Goal: Information Seeking & Learning: Learn about a topic

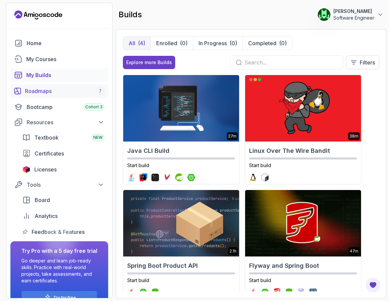
click at [53, 91] on div "Roadmaps 7" at bounding box center [64, 91] width 79 height 8
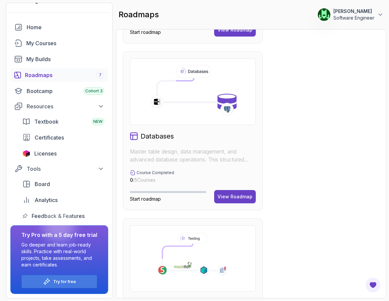
scroll to position [906, 0]
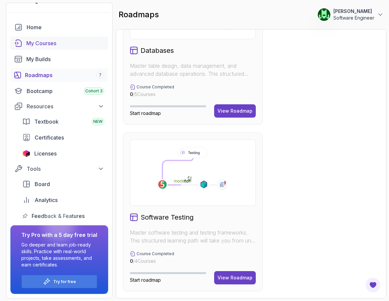
click at [51, 44] on div "My Courses" at bounding box center [65, 43] width 78 height 8
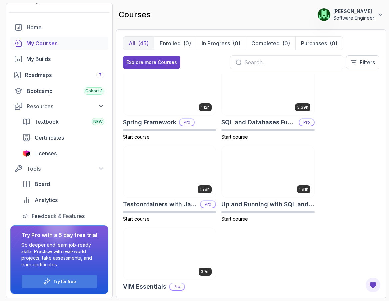
scroll to position [1659, 0]
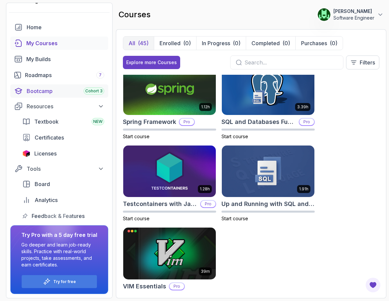
click at [45, 91] on div "Bootcamp Cohort 3" at bounding box center [66, 91] width 78 height 8
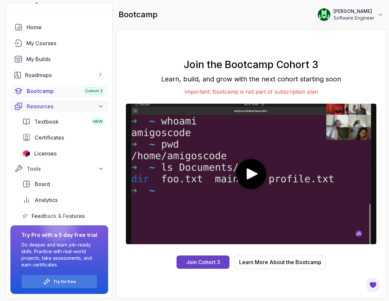
click at [43, 111] on button "Resources" at bounding box center [59, 106] width 98 height 12
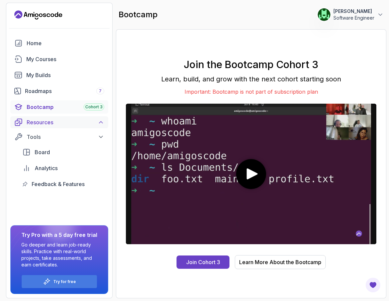
click at [42, 124] on div "Resources" at bounding box center [66, 122] width 78 height 8
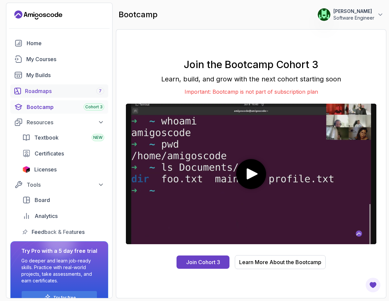
click at [44, 93] on div "Roadmaps 7" at bounding box center [64, 91] width 79 height 8
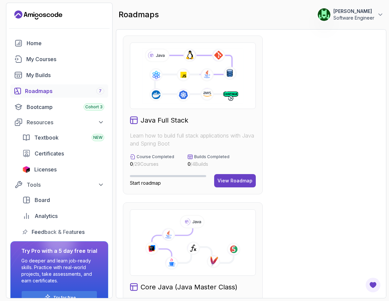
scroll to position [168, 0]
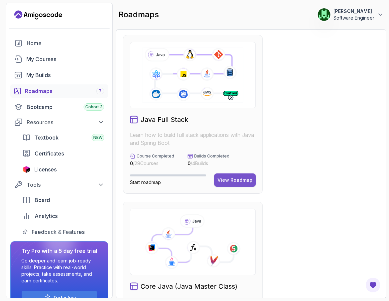
click at [237, 178] on div "View Roadmap" at bounding box center [234, 180] width 35 height 7
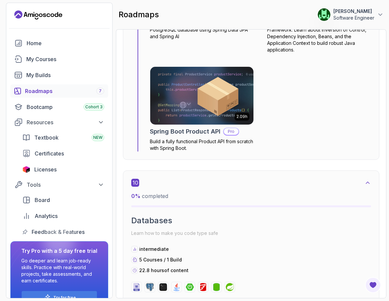
scroll to position [2356, 0]
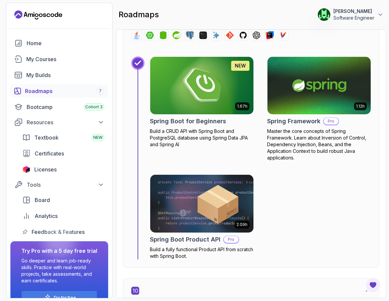
click at [58, 18] on icon "Landing page" at bounding box center [38, 15] width 48 height 11
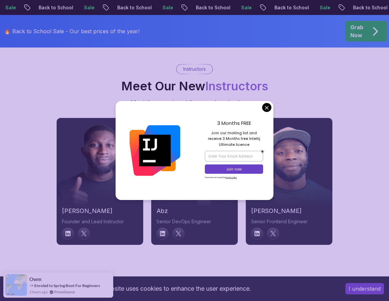
scroll to position [2274, 0]
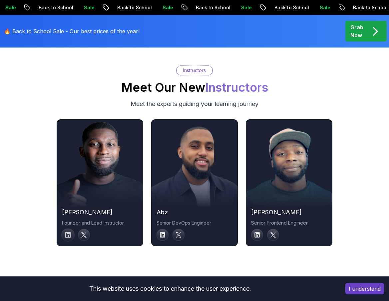
click at [68, 233] on icon at bounding box center [68, 236] width 6 height 6
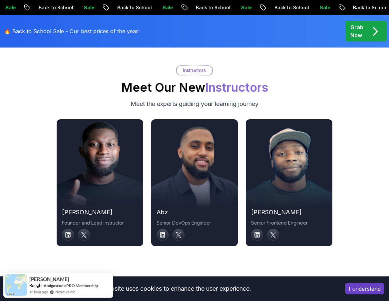
click at [110, 121] on img at bounding box center [99, 166] width 95 height 91
click at [63, 208] on h2 "nelson" at bounding box center [100, 212] width 76 height 9
click at [84, 232] on icon at bounding box center [84, 235] width 6 height 6
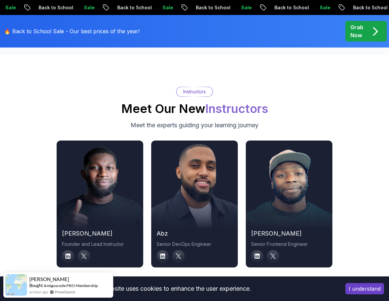
scroll to position [2252, 0]
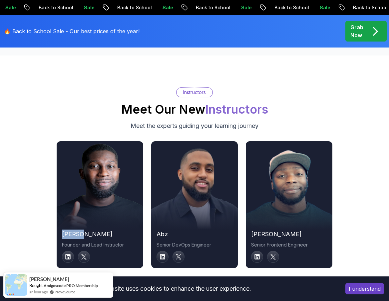
drag, startPoint x: 61, startPoint y: 214, endPoint x: 82, endPoint y: 214, distance: 20.6
click at [82, 230] on div "nelson Founder and Lead Instructor" at bounding box center [100, 246] width 87 height 33
copy h2 "nelson"
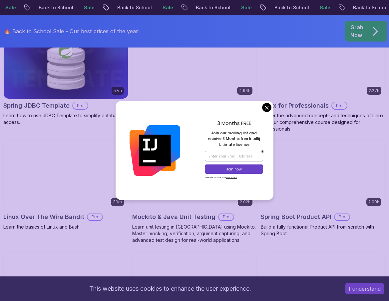
scroll to position [1487, 0]
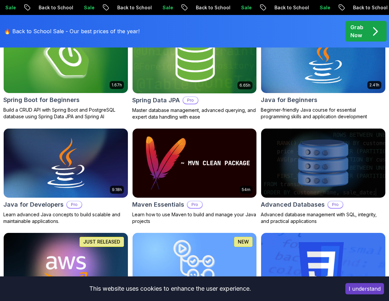
scroll to position [0, 0]
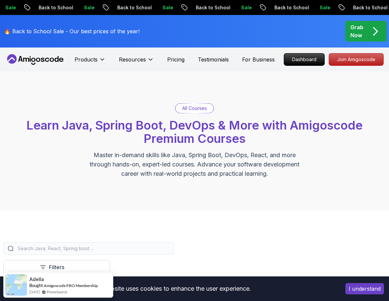
click at [102, 245] on div at bounding box center [88, 249] width 170 height 13
click at [96, 250] on input "search" at bounding box center [92, 249] width 153 height 7
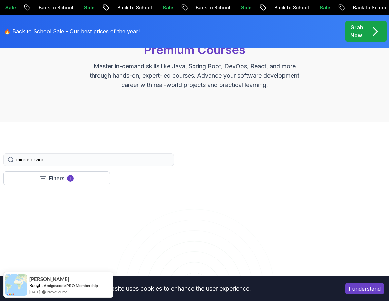
scroll to position [97, 0]
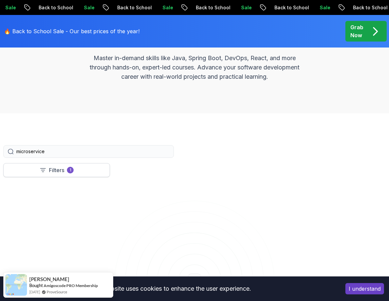
click at [57, 176] on button "Filters 1" at bounding box center [56, 170] width 106 height 14
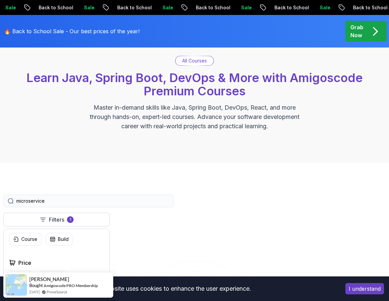
scroll to position [0, 0]
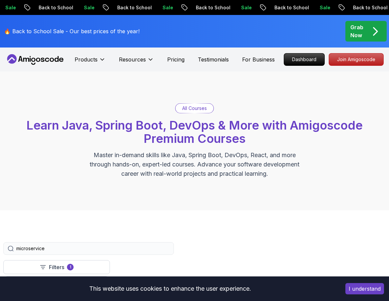
click at [50, 250] on input "microservice" at bounding box center [92, 249] width 153 height 7
type input "microservices"
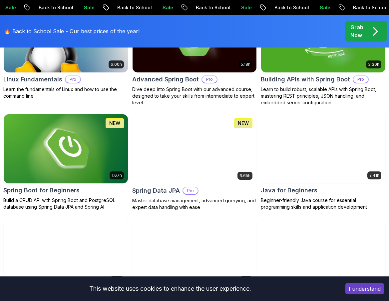
scroll to position [61, 0]
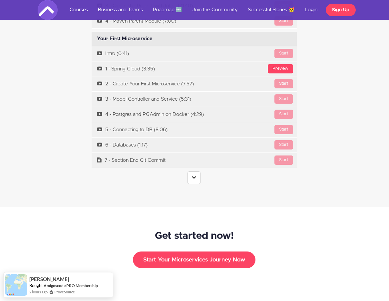
scroll to position [1930, 0]
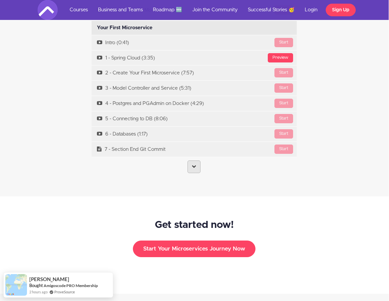
click at [195, 164] on icon at bounding box center [194, 166] width 4 height 4
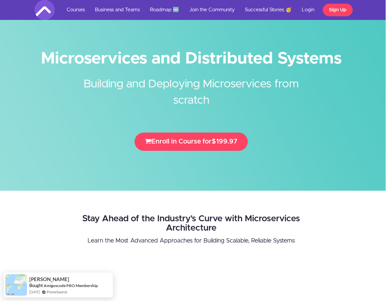
scroll to position [0, 3]
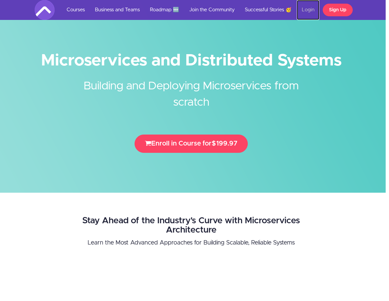
click at [309, 11] on link "Login" at bounding box center [307, 10] width 23 height 20
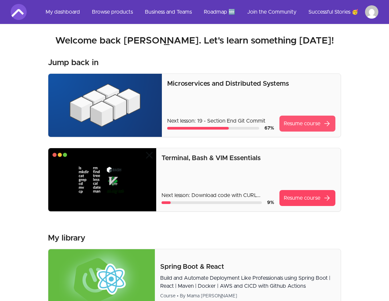
click at [314, 124] on link "Resume course arrow_forward" at bounding box center [307, 124] width 56 height 16
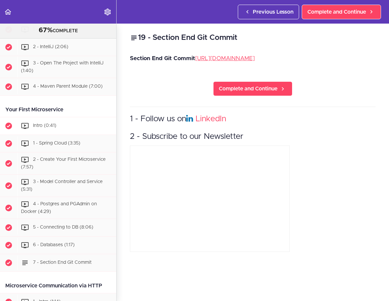
scroll to position [173, 0]
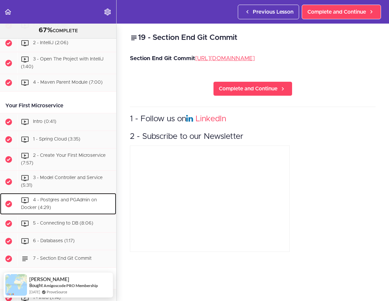
click at [97, 203] on div "4 - Postgres and PGAdmin on Docker (4:29)" at bounding box center [66, 204] width 99 height 22
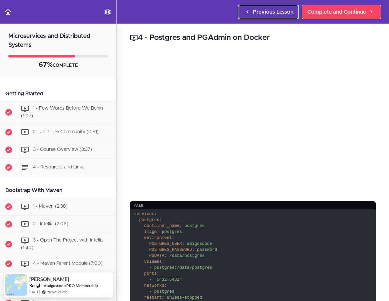
click at [264, 13] on span "Previous Lesson" at bounding box center [273, 12] width 41 height 8
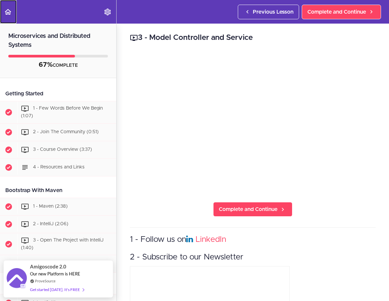
click at [9, 14] on use "Back to course curriculum" at bounding box center [8, 12] width 7 height 6
